Goal: Task Accomplishment & Management: Complete application form

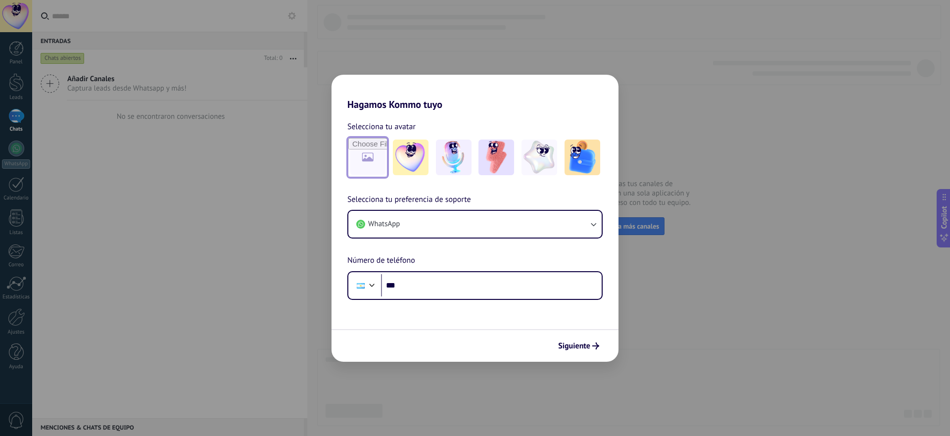
click at [376, 160] on input "file" at bounding box center [367, 157] width 39 height 39
click at [487, 164] on img at bounding box center [496, 157] width 36 height 36
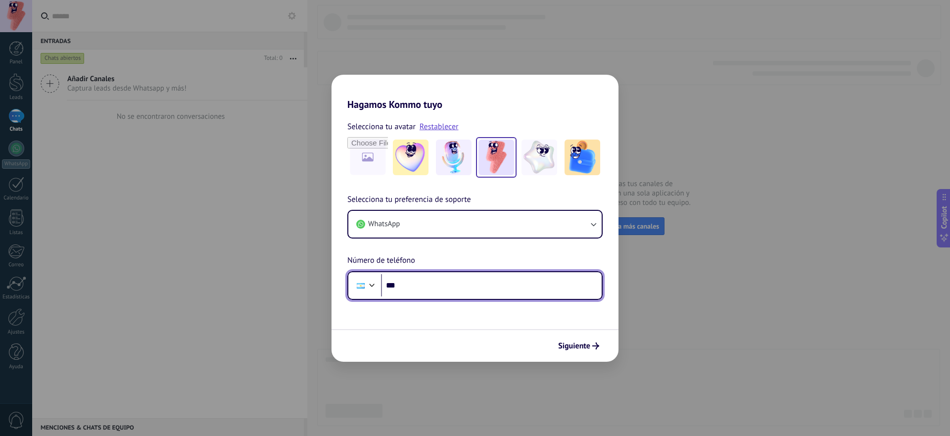
click at [438, 287] on input "***" at bounding box center [491, 285] width 221 height 23
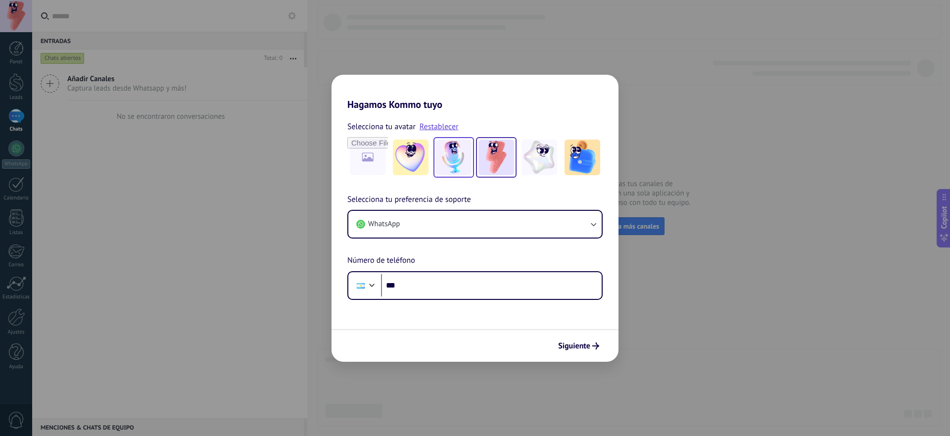
click at [456, 162] on img at bounding box center [454, 157] width 36 height 36
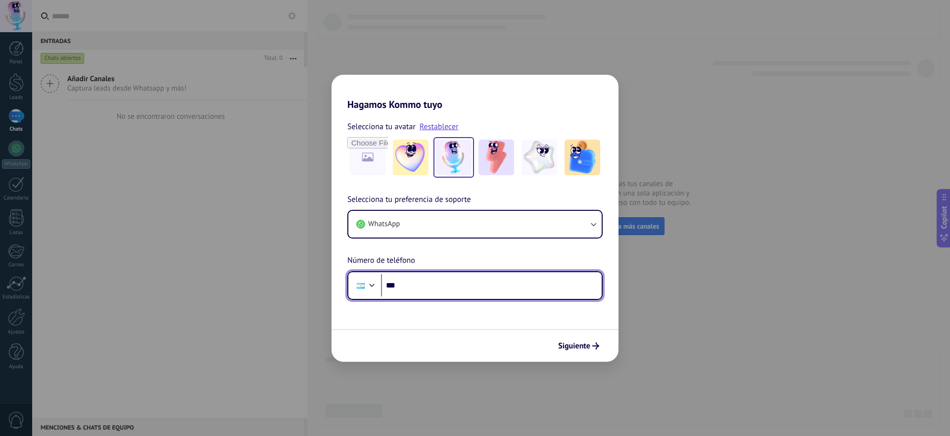
click at [452, 290] on input "***" at bounding box center [491, 285] width 221 height 23
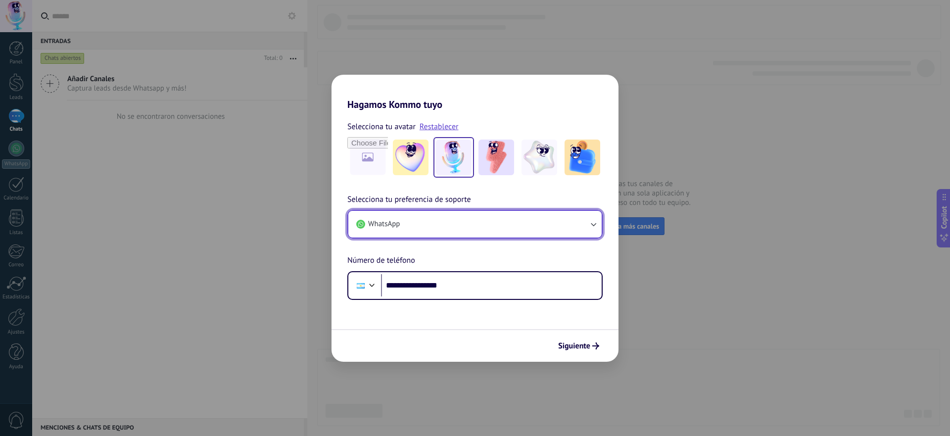
click at [594, 225] on icon "button" at bounding box center [593, 224] width 10 height 10
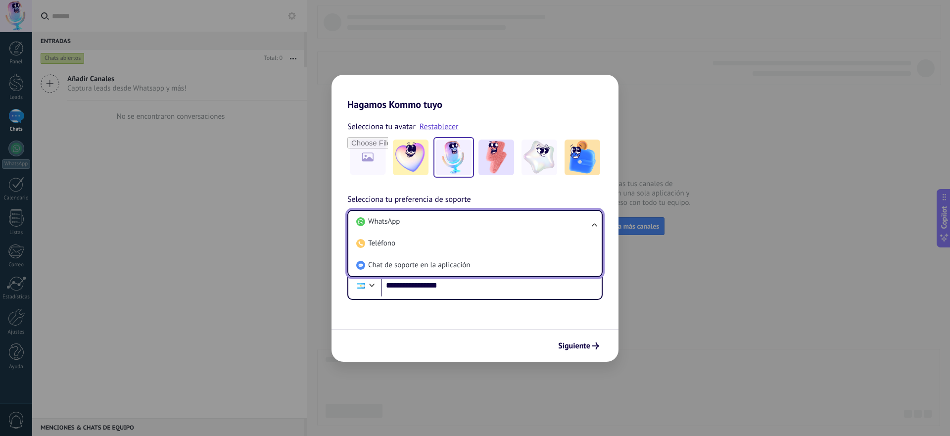
click at [614, 242] on div "**********" at bounding box center [474, 246] width 287 height 106
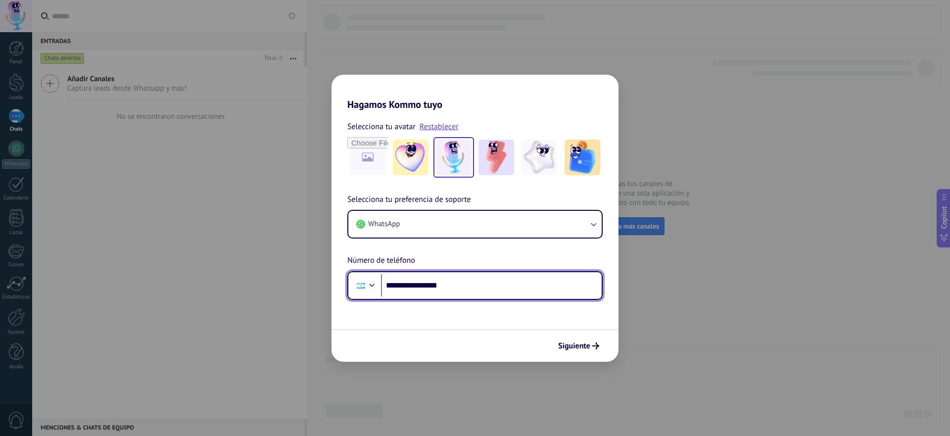
drag, startPoint x: 418, startPoint y: 285, endPoint x: 466, endPoint y: 290, distance: 47.7
click at [466, 290] on input "**********" at bounding box center [491, 285] width 221 height 23
drag, startPoint x: 451, startPoint y: 286, endPoint x: 417, endPoint y: 287, distance: 33.6
click at [417, 287] on input "**********" at bounding box center [491, 285] width 221 height 23
type input "**********"
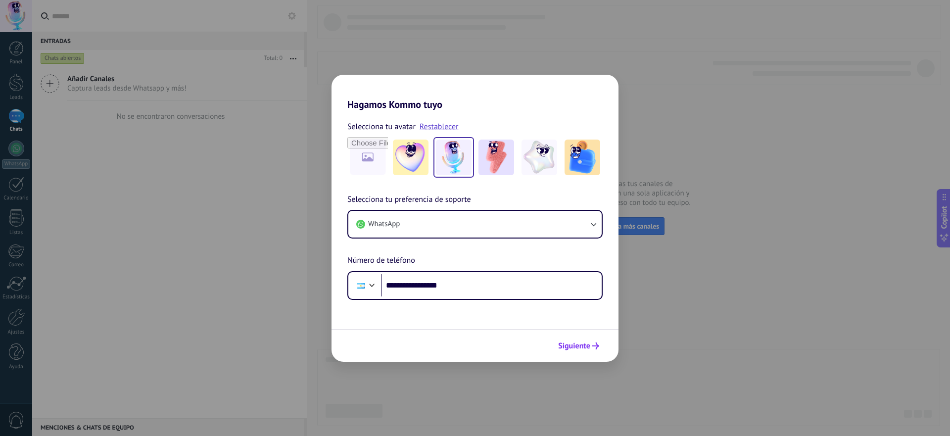
click at [581, 347] on span "Siguiente" at bounding box center [574, 345] width 32 height 7
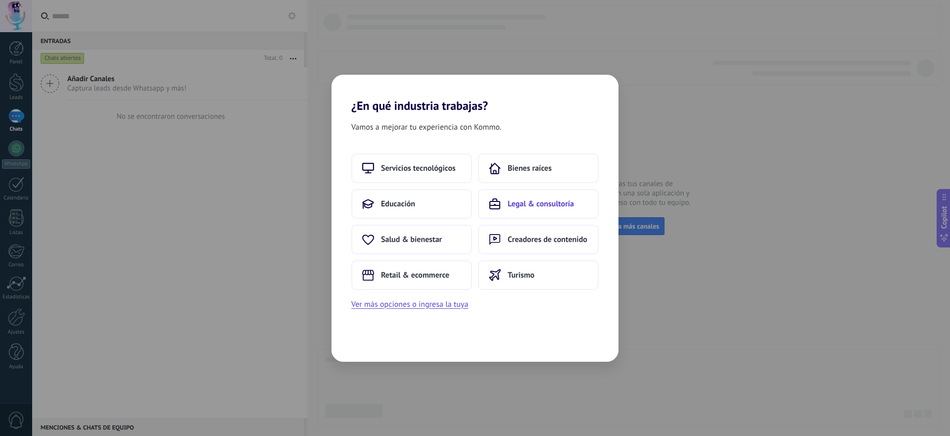
click at [546, 202] on span "Legal & consultoría" at bounding box center [540, 204] width 66 height 10
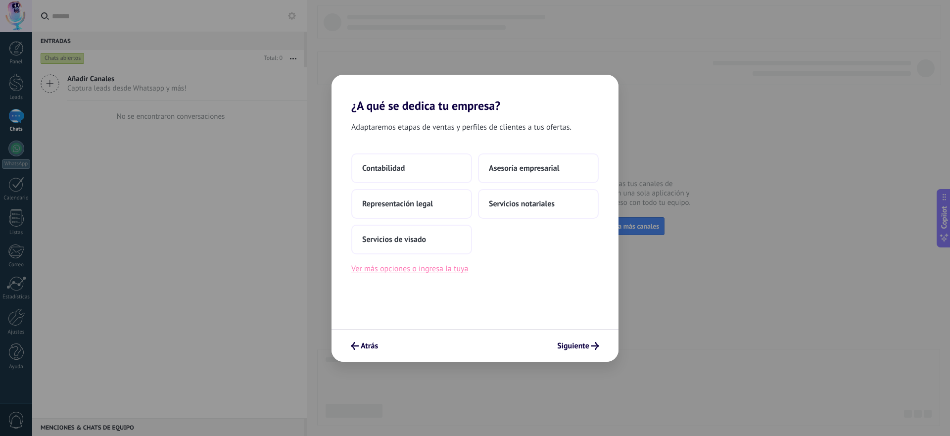
click at [449, 270] on button "Ver más opciones o ingresa la tuya" at bounding box center [409, 268] width 117 height 13
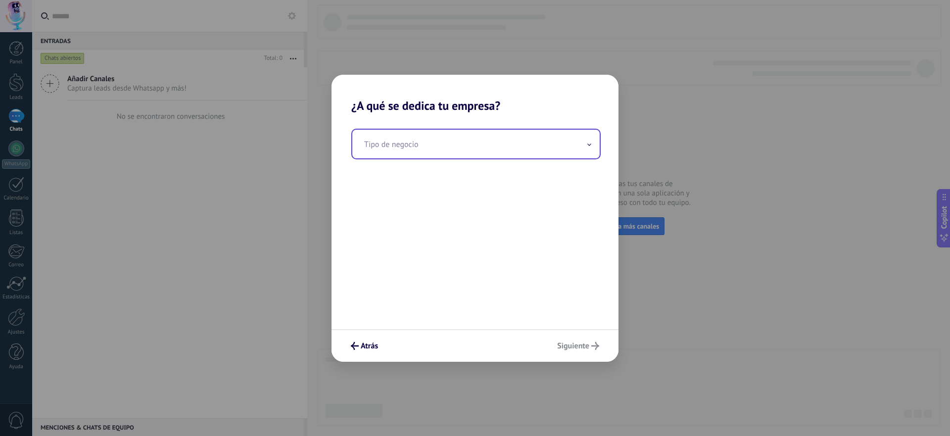
click at [565, 140] on input "text" at bounding box center [475, 144] width 247 height 29
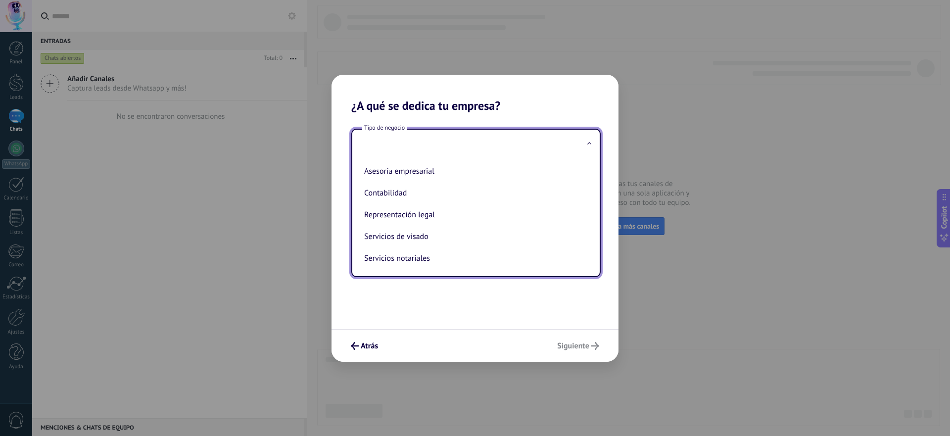
scroll to position [6, 0]
click at [509, 307] on div "Tipo de negocio Asesoría empresarial Contabilidad Representación legal Servicio…" at bounding box center [474, 221] width 287 height 216
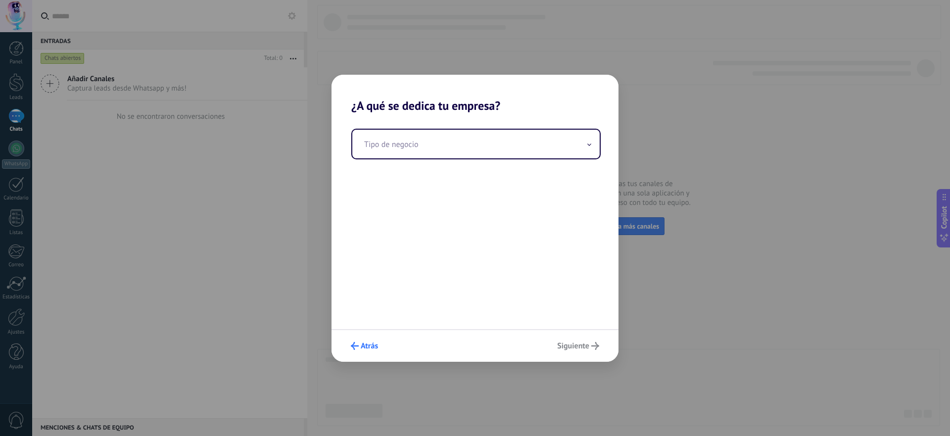
click at [369, 345] on span "Atrás" at bounding box center [369, 345] width 17 height 7
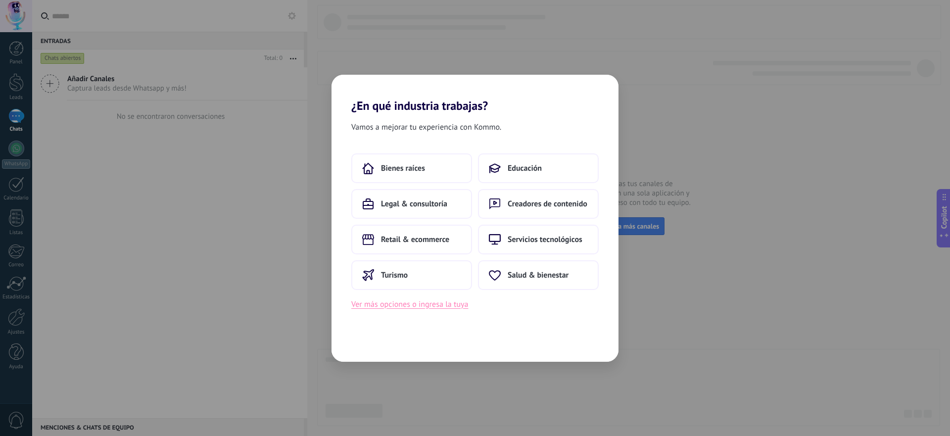
click at [459, 302] on button "Ver más opciones o ingresa la tuya" at bounding box center [409, 304] width 117 height 13
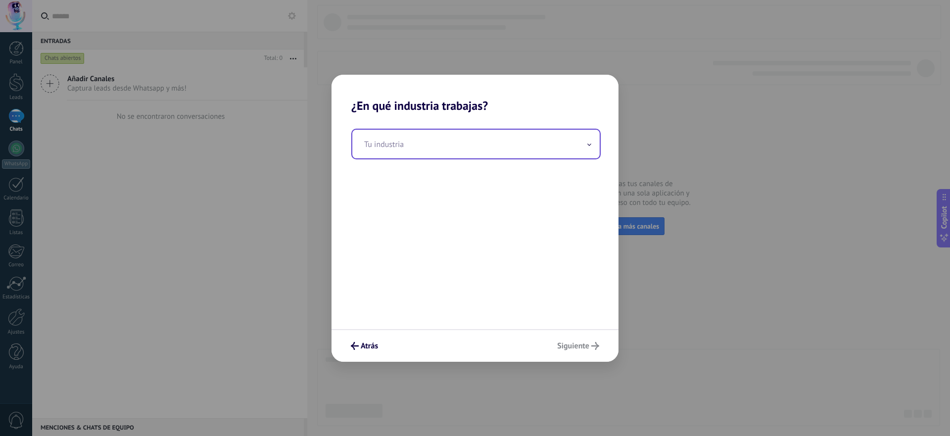
click at [568, 138] on input "text" at bounding box center [475, 144] width 247 height 29
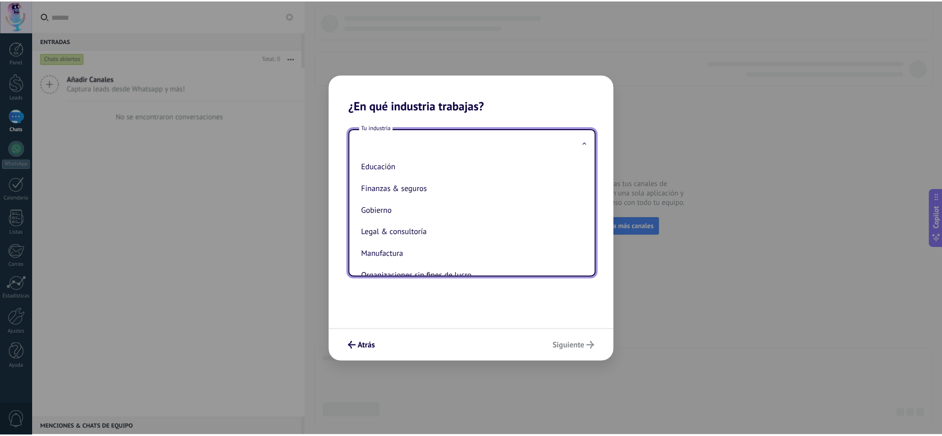
scroll to position [67, 0]
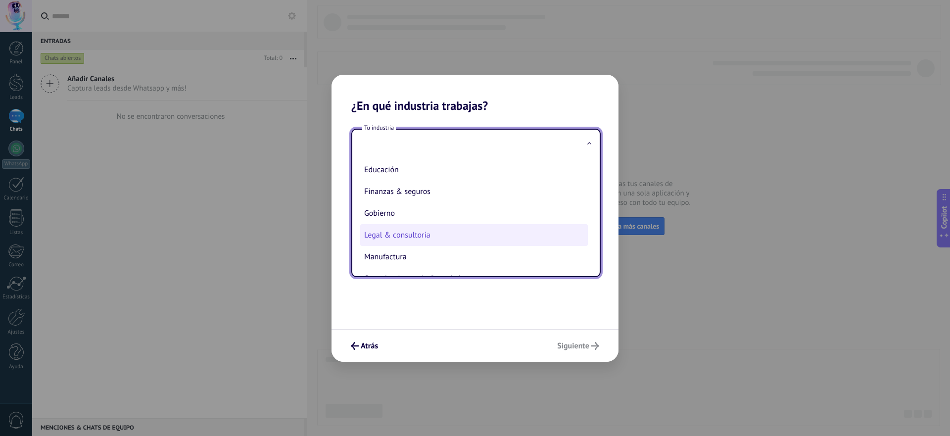
click at [529, 235] on li "Legal & consultoría" at bounding box center [474, 235] width 228 height 22
type input "**********"
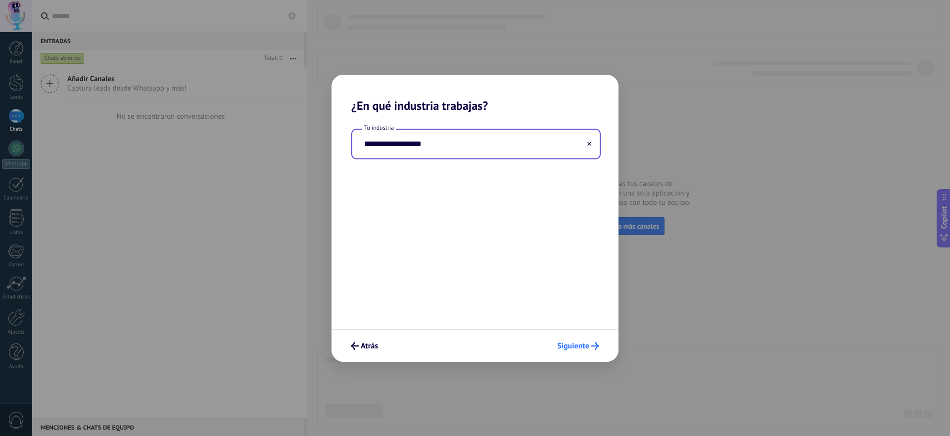
click at [576, 349] on span "Siguiente" at bounding box center [573, 345] width 32 height 7
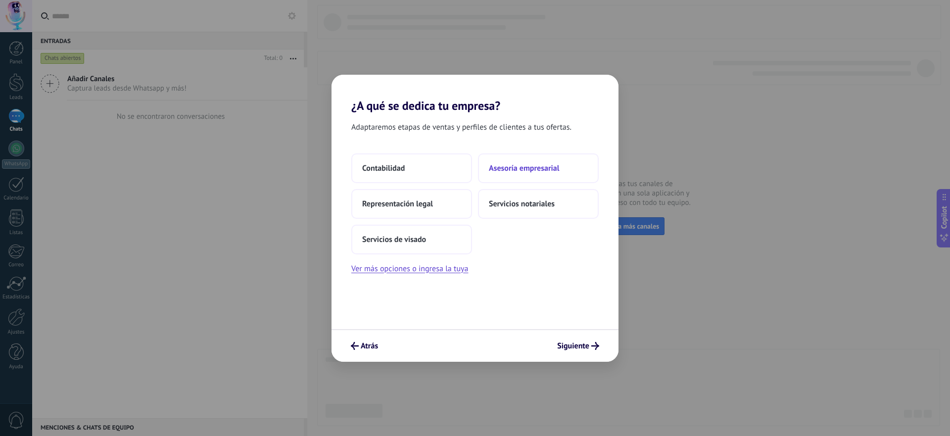
click at [532, 167] on span "Asesoría empresarial" at bounding box center [524, 168] width 70 height 10
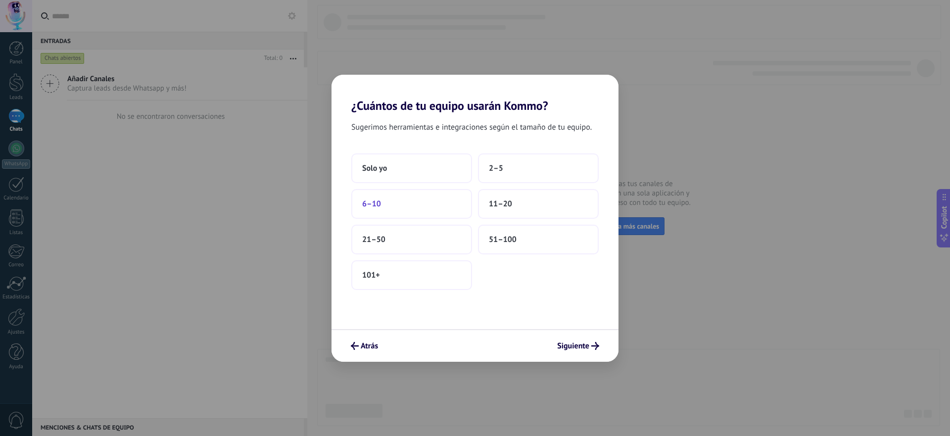
click at [425, 199] on button "6–10" at bounding box center [411, 204] width 121 height 30
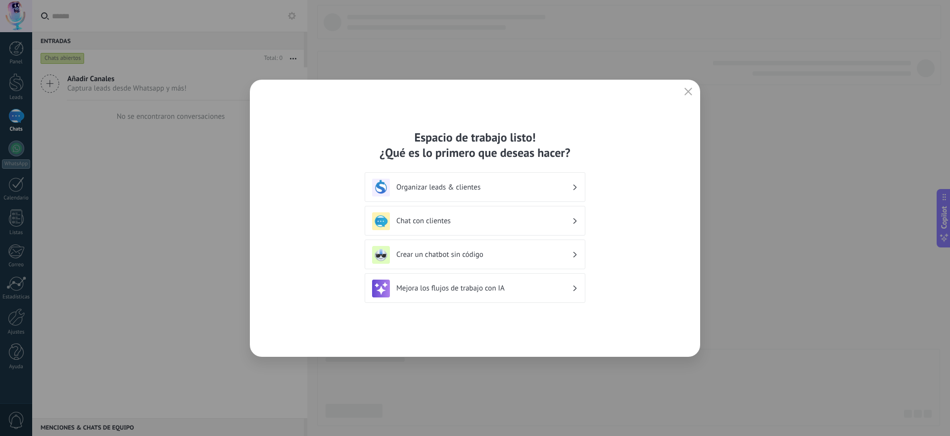
click at [555, 255] on h3 "Crear un chatbot sin código" at bounding box center [484, 254] width 176 height 9
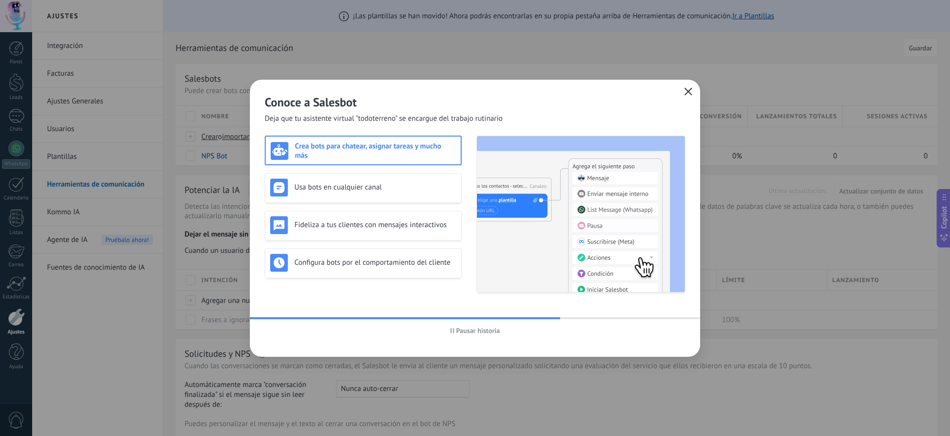
click at [687, 92] on use "button" at bounding box center [688, 91] width 7 height 7
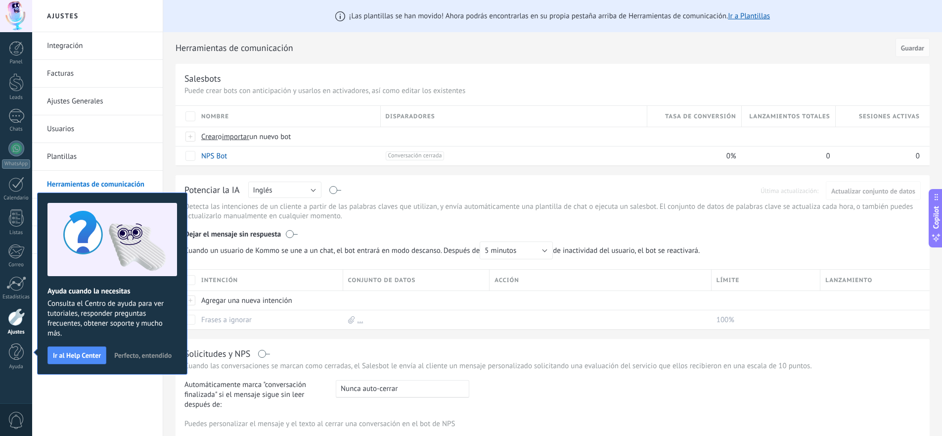
click at [152, 356] on span "Perfecto, entendido" at bounding box center [142, 355] width 57 height 7
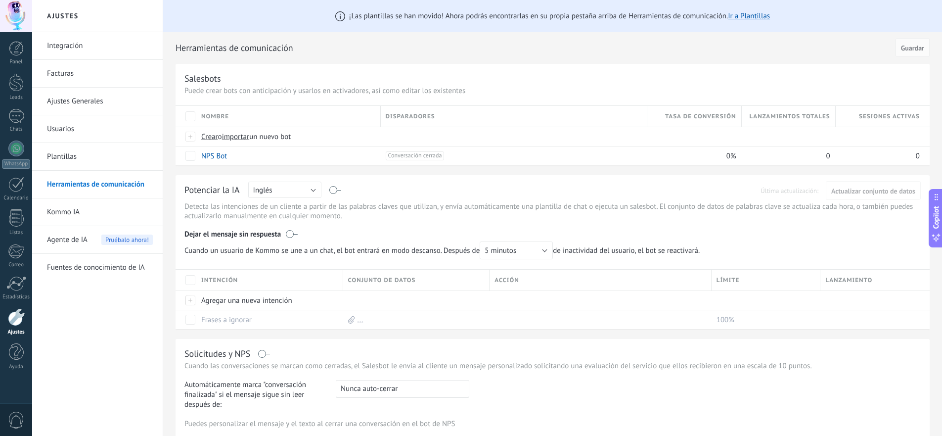
click at [72, 46] on link "Integración" at bounding box center [100, 46] width 106 height 28
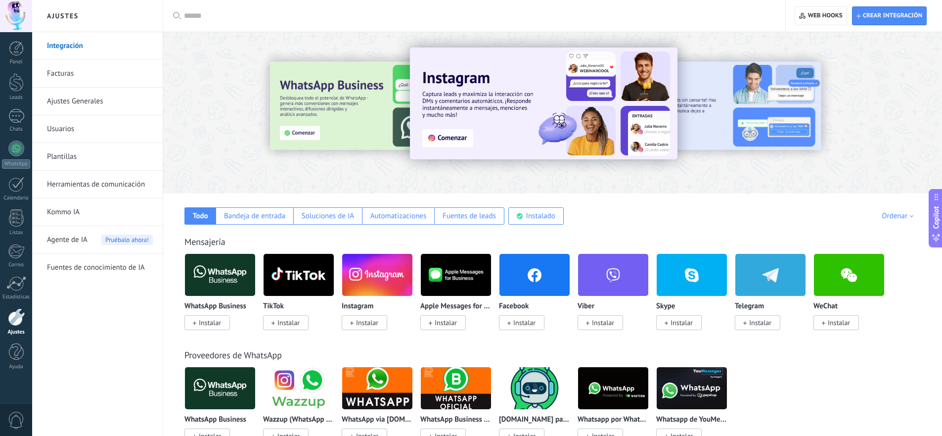
click at [78, 99] on link "Ajustes Generales" at bounding box center [100, 102] width 106 height 28
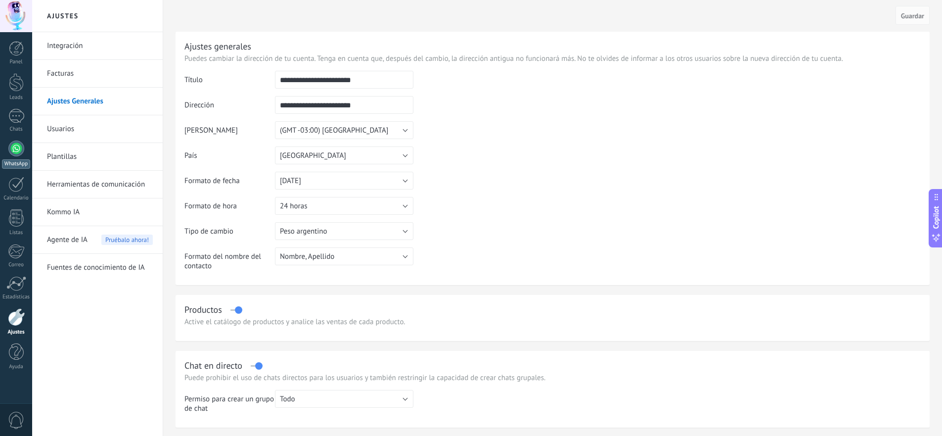
click at [19, 144] on div at bounding box center [16, 148] width 16 height 16
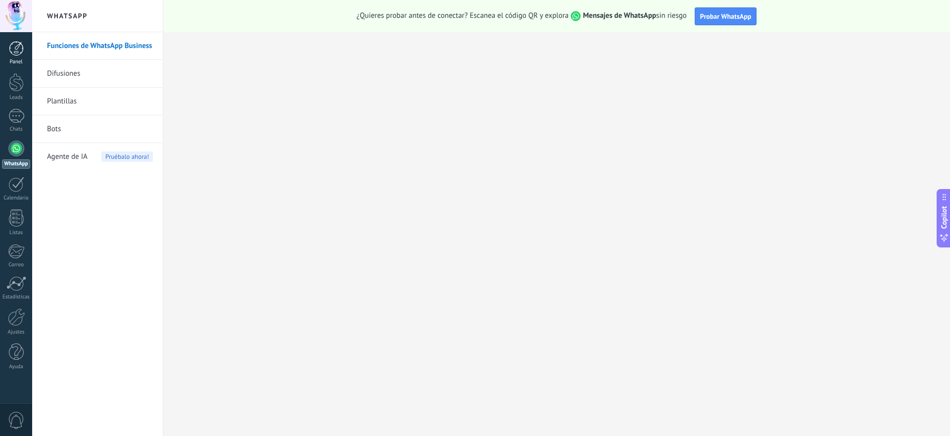
click at [15, 46] on div at bounding box center [16, 48] width 15 height 15
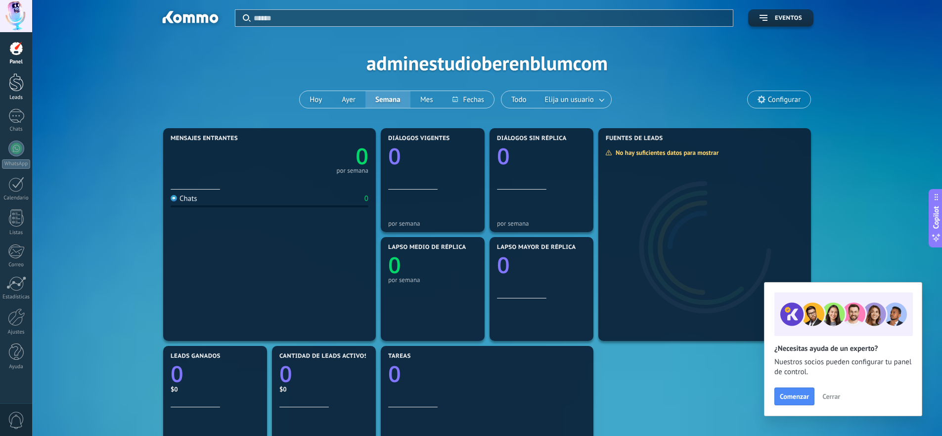
click at [18, 80] on div at bounding box center [16, 82] width 15 height 18
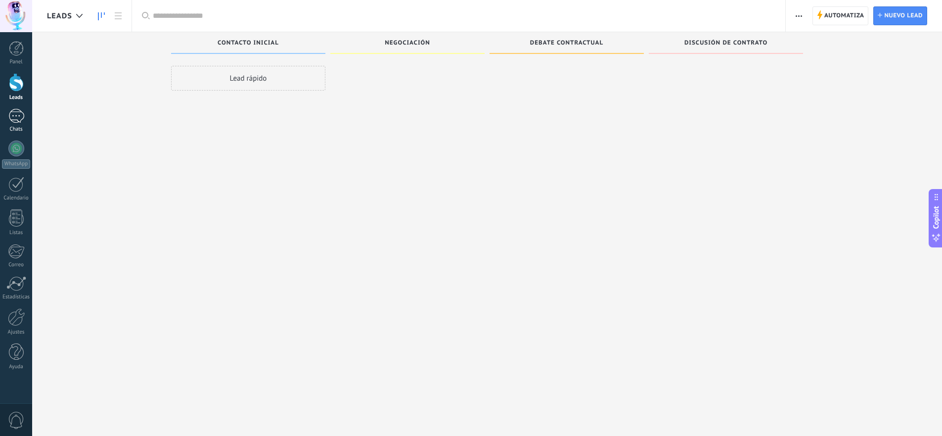
click at [17, 115] on div at bounding box center [16, 116] width 16 height 14
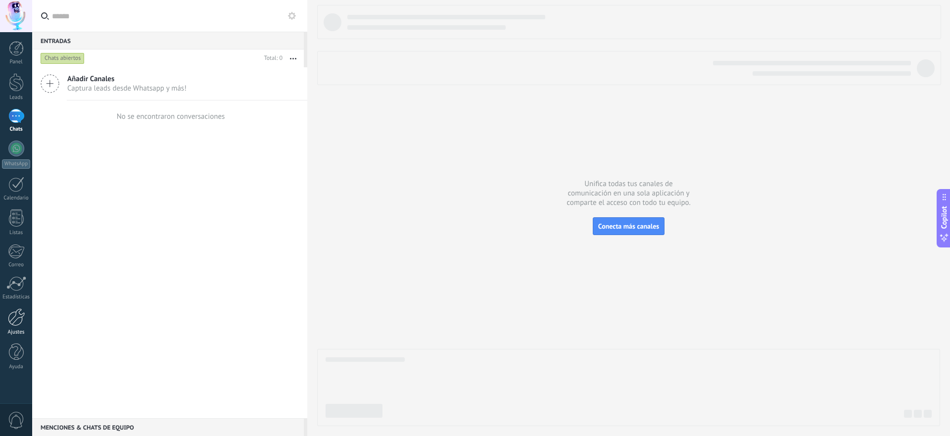
click at [18, 324] on div at bounding box center [16, 317] width 17 height 18
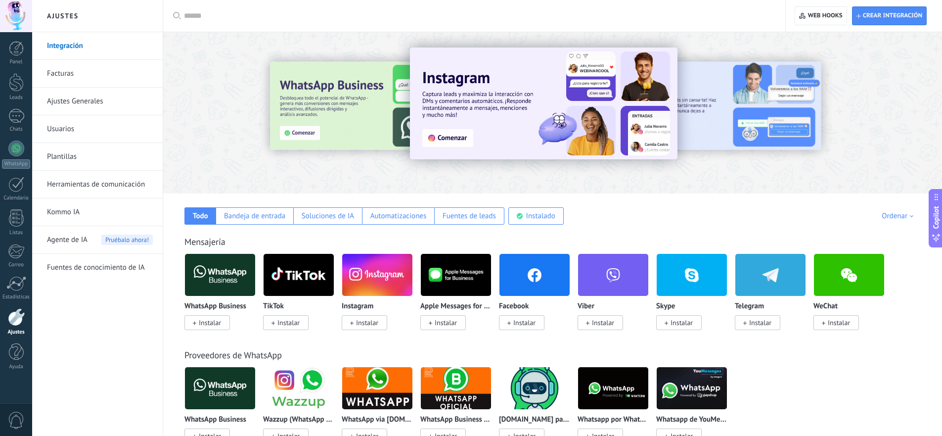
click at [80, 183] on link "Herramientas de comunicación" at bounding box center [100, 185] width 106 height 28
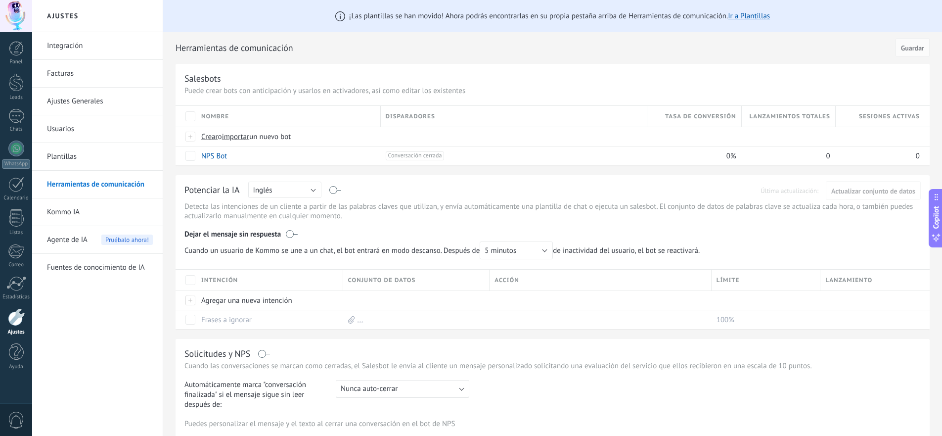
click at [84, 100] on link "Ajustes Generales" at bounding box center [100, 102] width 106 height 28
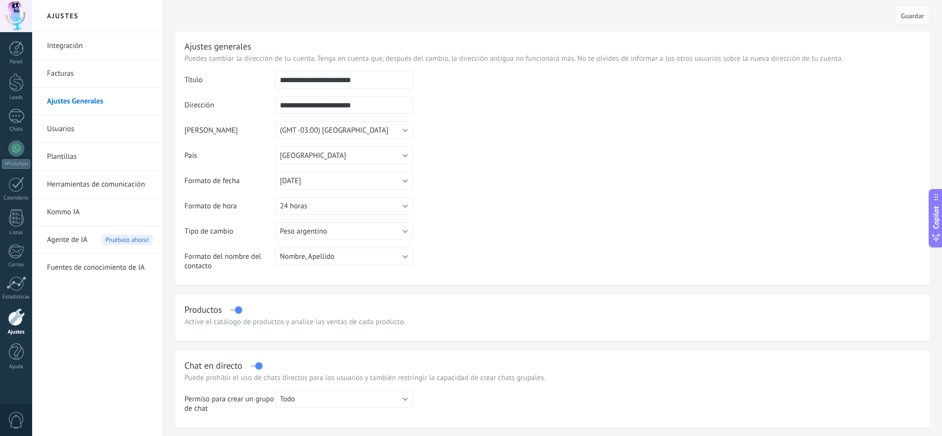
click at [68, 42] on link "Integración" at bounding box center [100, 46] width 106 height 28
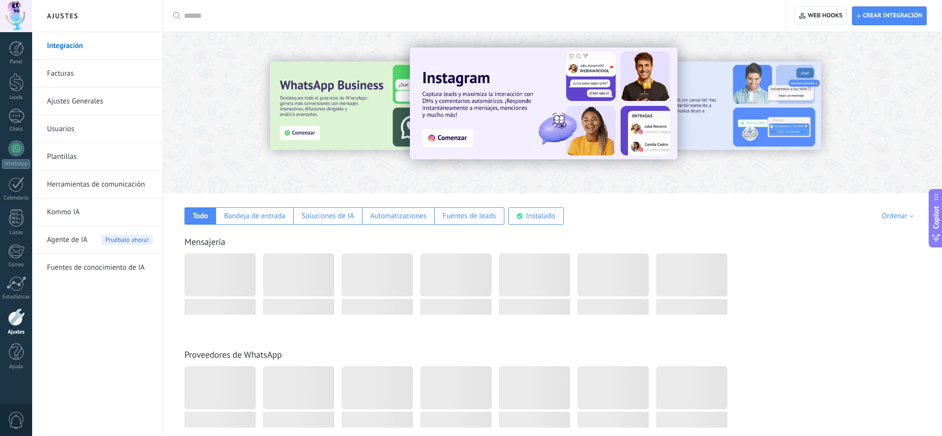
click at [307, 119] on div at bounding box center [310, 112] width 217 height 89
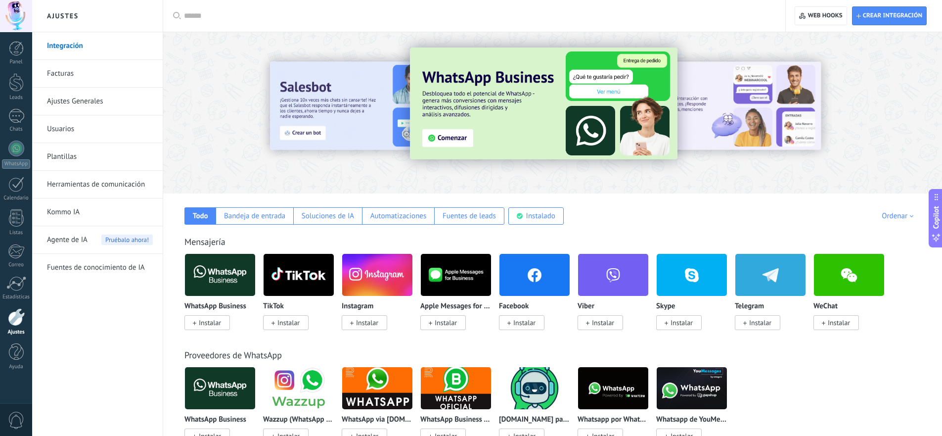
click at [453, 137] on img at bounding box center [544, 103] width 268 height 112
click at [598, 91] on img at bounding box center [544, 103] width 268 height 112
click at [526, 110] on img at bounding box center [544, 103] width 268 height 112
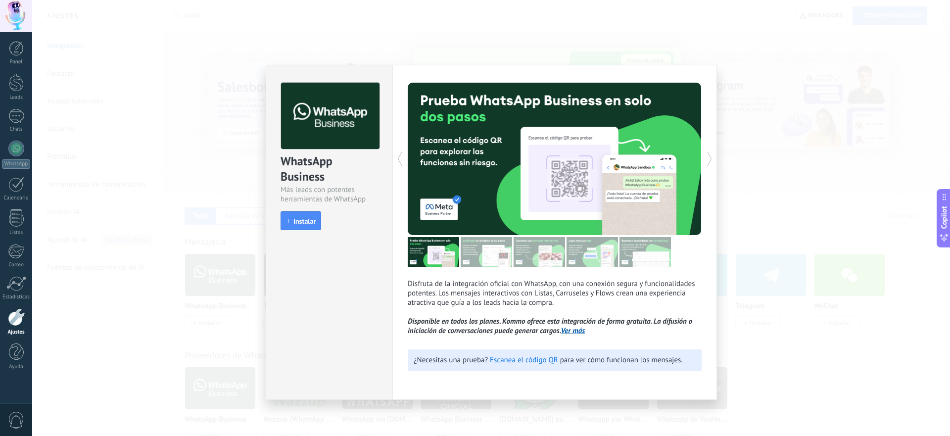
click at [580, 335] on link "Ver más" at bounding box center [573, 330] width 24 height 9
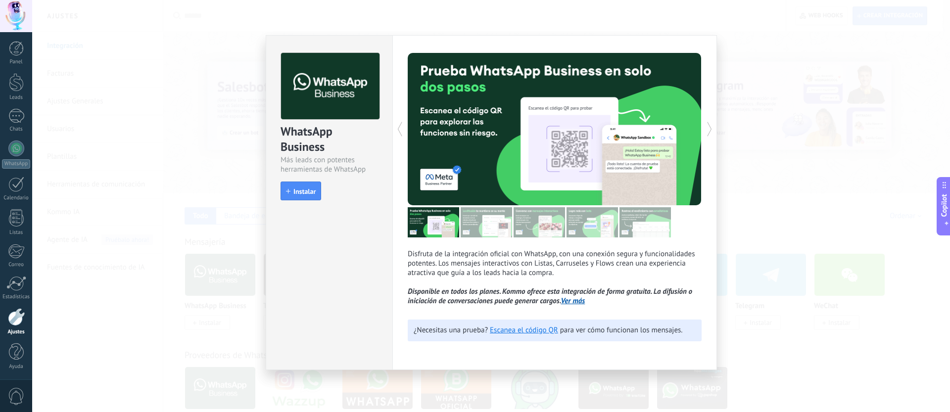
click at [846, 204] on div "WhatsApp Business Más leads con potentes herramientas de WhatsApp install Insta…" at bounding box center [490, 206] width 917 height 412
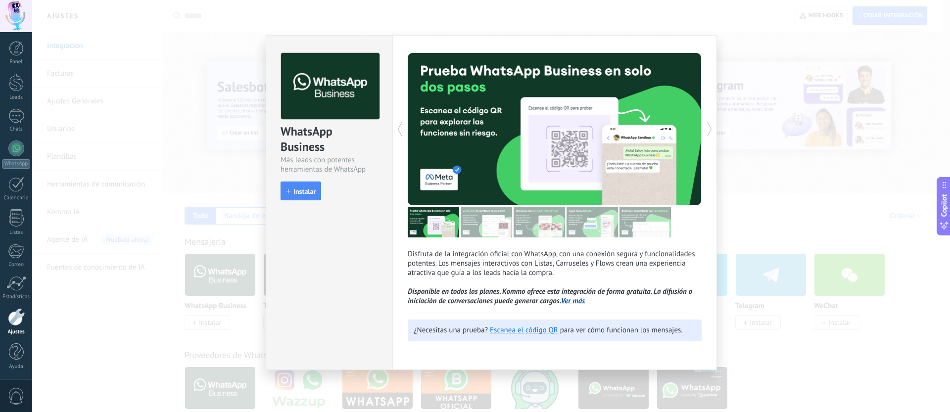
click at [279, 77] on div "WhatsApp Business Más leads con potentes herramientas de WhatsApp install Insta…" at bounding box center [329, 122] width 126 height 173
click at [760, 43] on div "WhatsApp Business Más leads con potentes herramientas de WhatsApp install Insta…" at bounding box center [490, 206] width 917 height 412
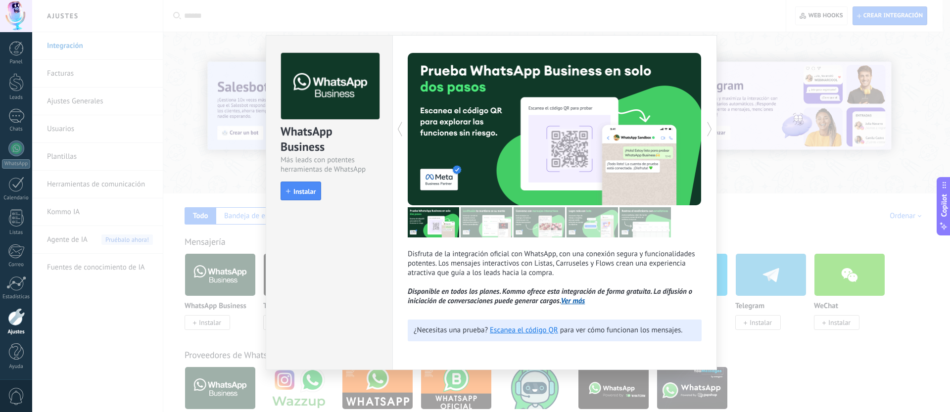
click at [682, 26] on div "WhatsApp Business Más leads con potentes herramientas de WhatsApp install Insta…" at bounding box center [490, 206] width 917 height 412
